Goal: Task Accomplishment & Management: Use online tool/utility

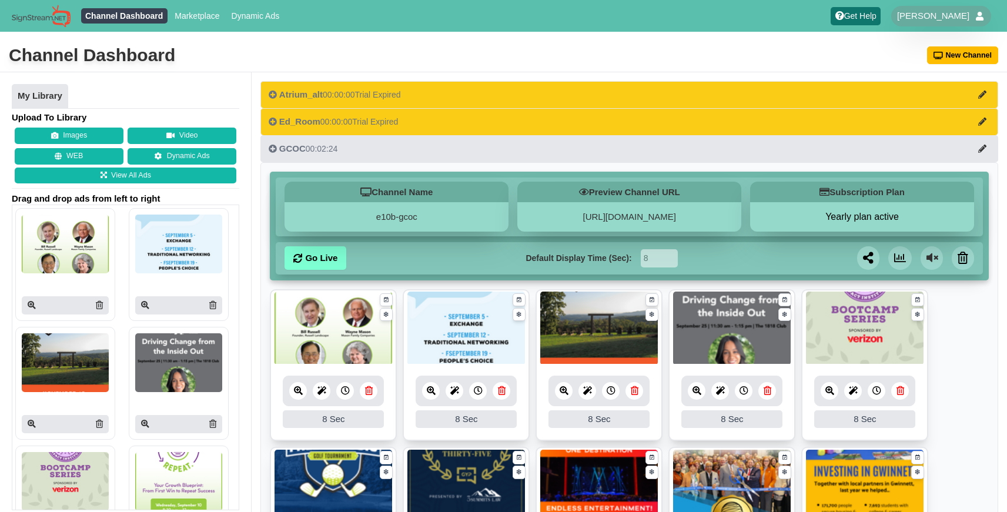
scroll to position [28, 0]
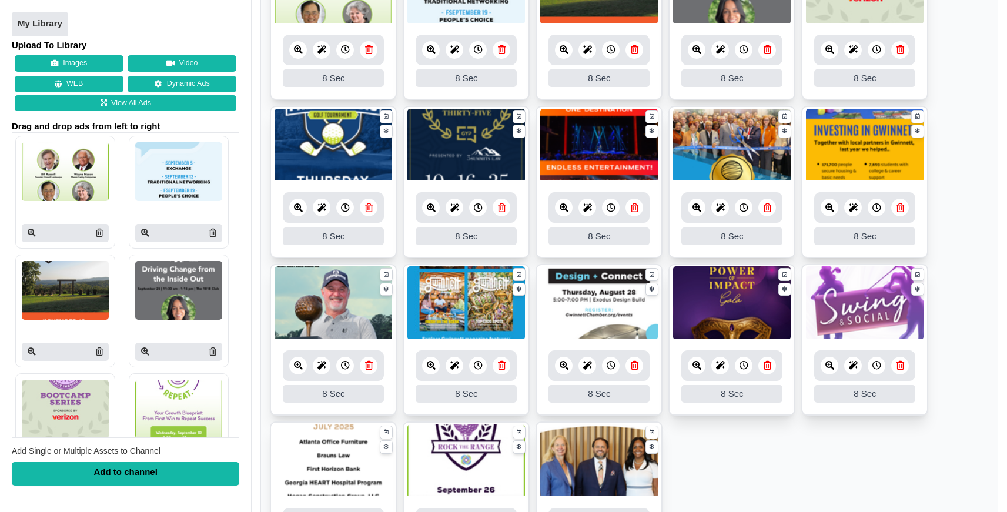
scroll to position [356, 0]
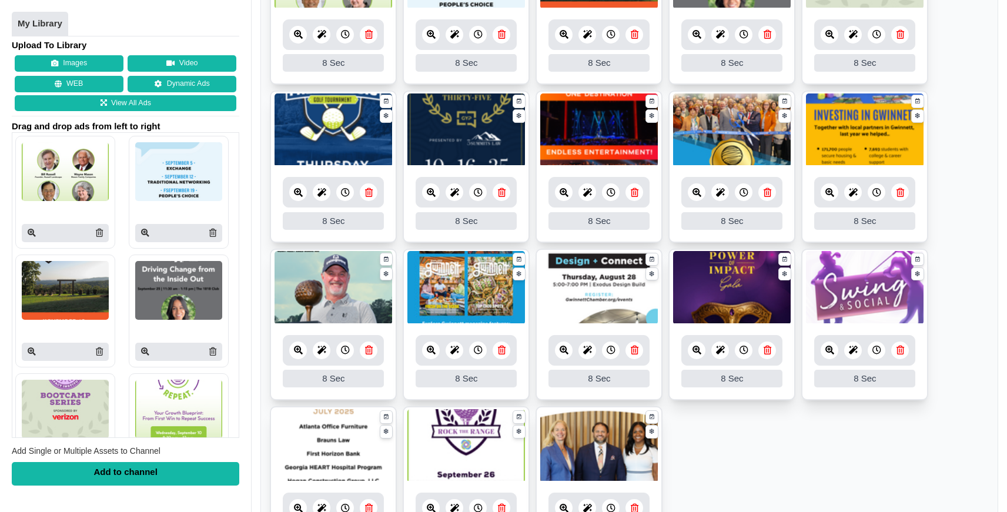
click at [634, 353] on icon at bounding box center [635, 350] width 8 height 9
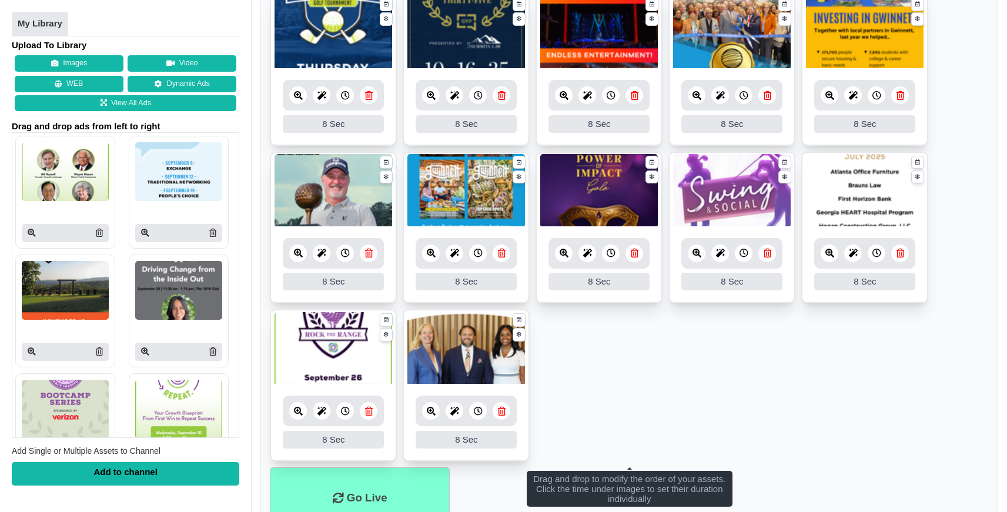
scroll to position [507, 0]
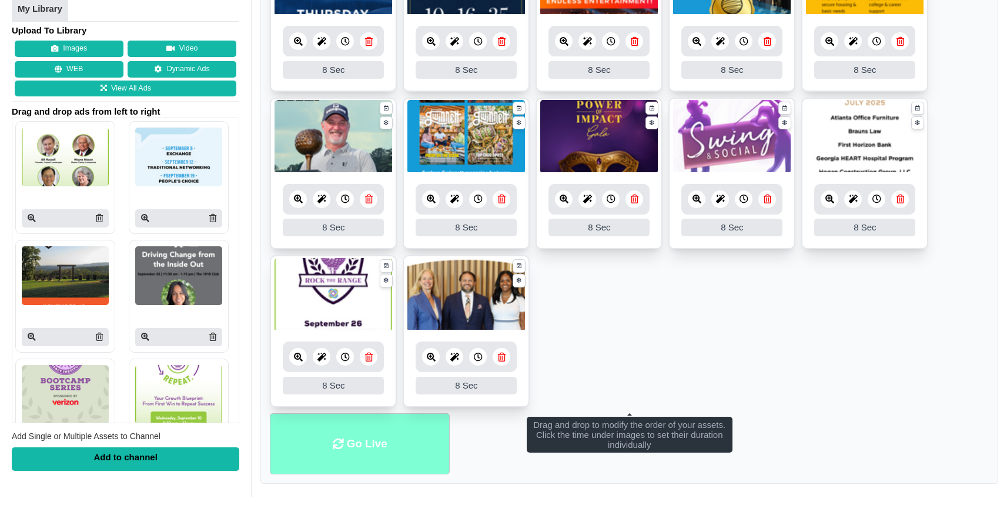
click at [354, 448] on li "Go Live" at bounding box center [360, 444] width 180 height 62
